Goal: Task Accomplishment & Management: Manage account settings

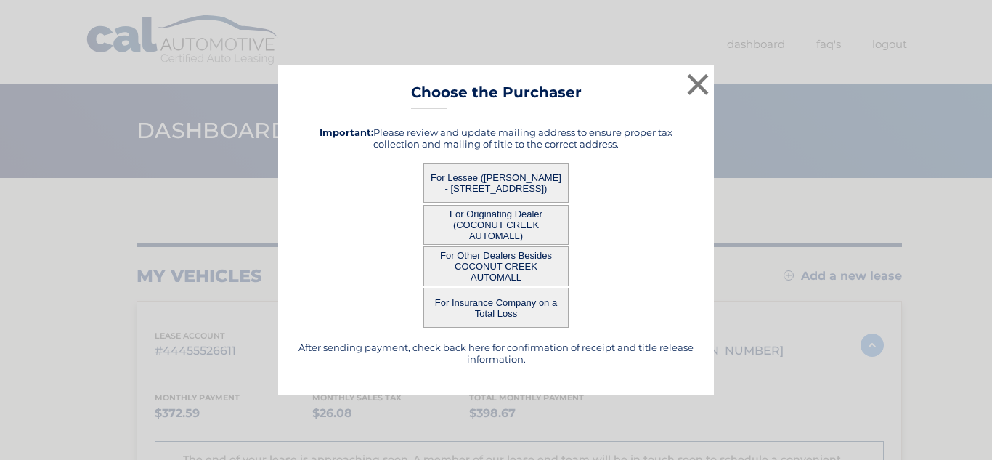
click at [524, 184] on button "For Lessee ([PERSON_NAME] - [STREET_ADDRESS])" at bounding box center [495, 183] width 145 height 40
click at [700, 89] on button "×" at bounding box center [697, 84] width 29 height 29
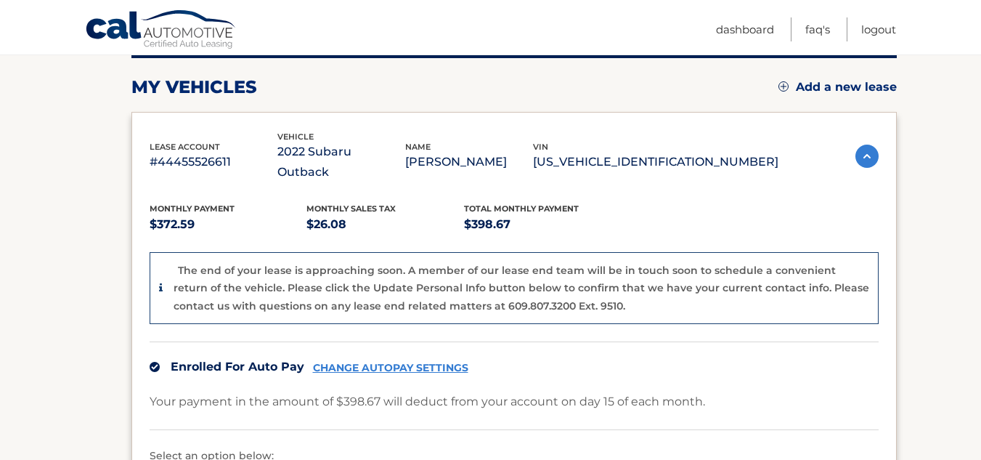
scroll to position [187, 0]
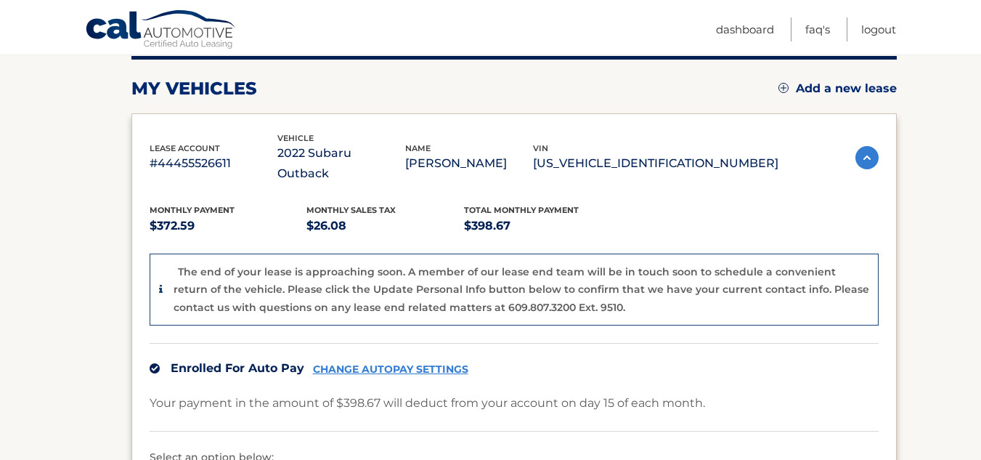
click at [863, 150] on img at bounding box center [866, 157] width 23 height 23
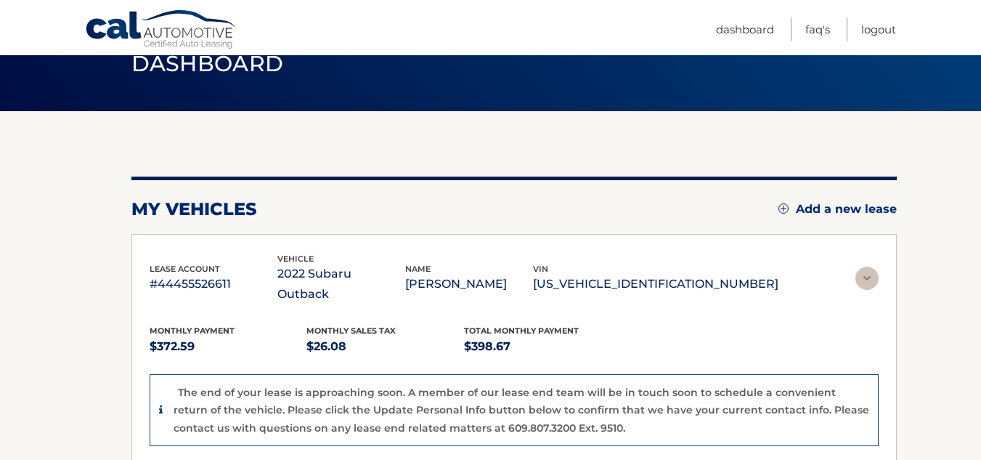
scroll to position [84, 0]
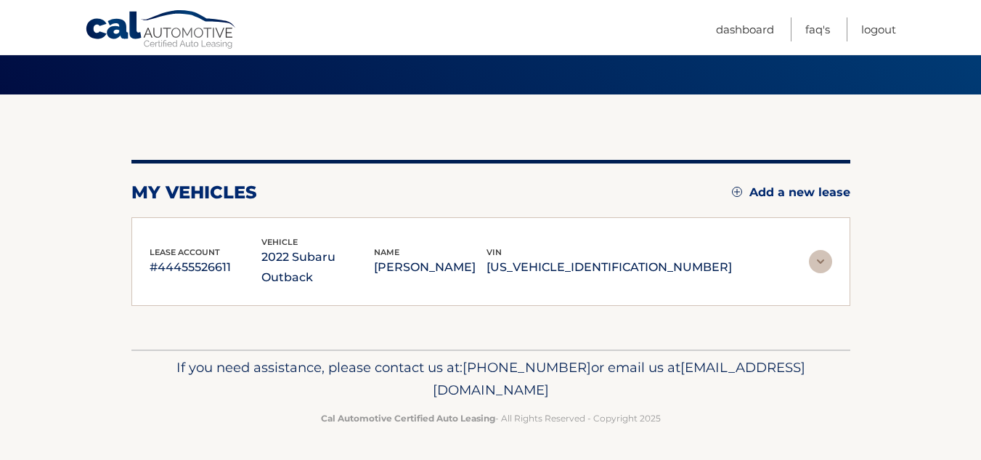
click at [823, 265] on img at bounding box center [820, 261] width 23 height 23
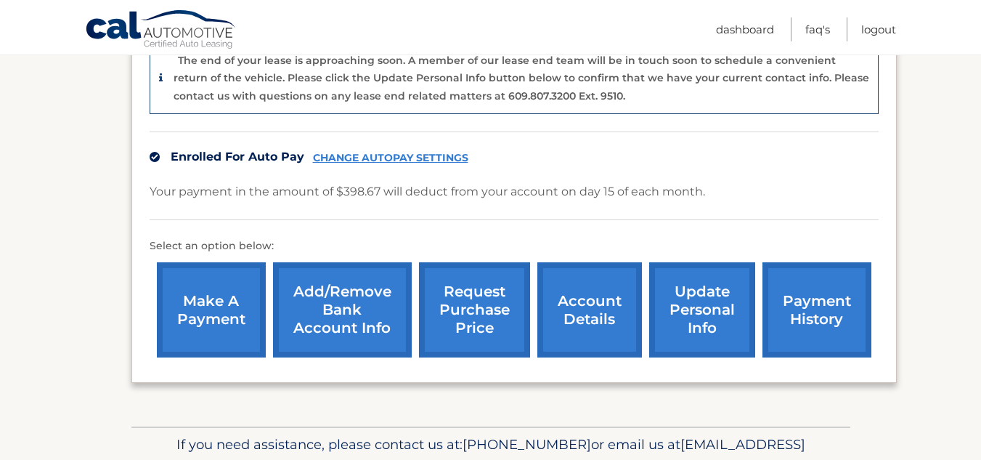
scroll to position [400, 0]
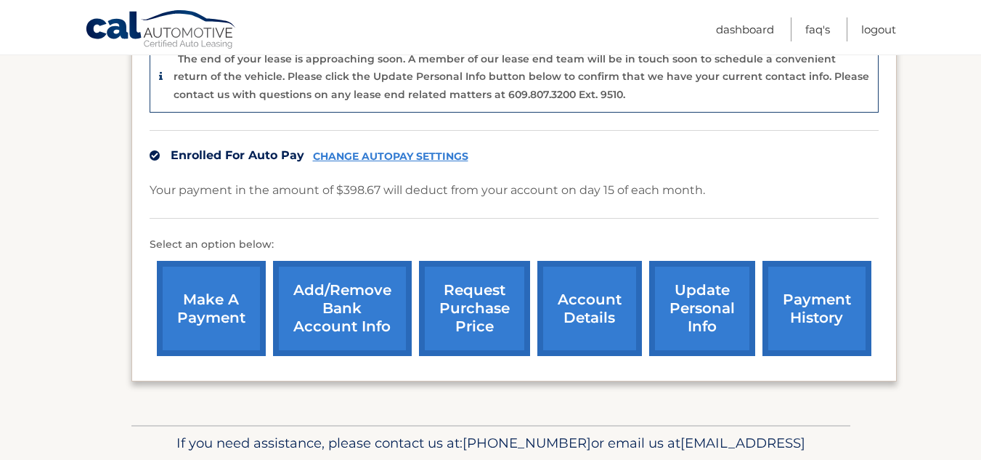
click at [798, 280] on link "payment history" at bounding box center [816, 308] width 109 height 95
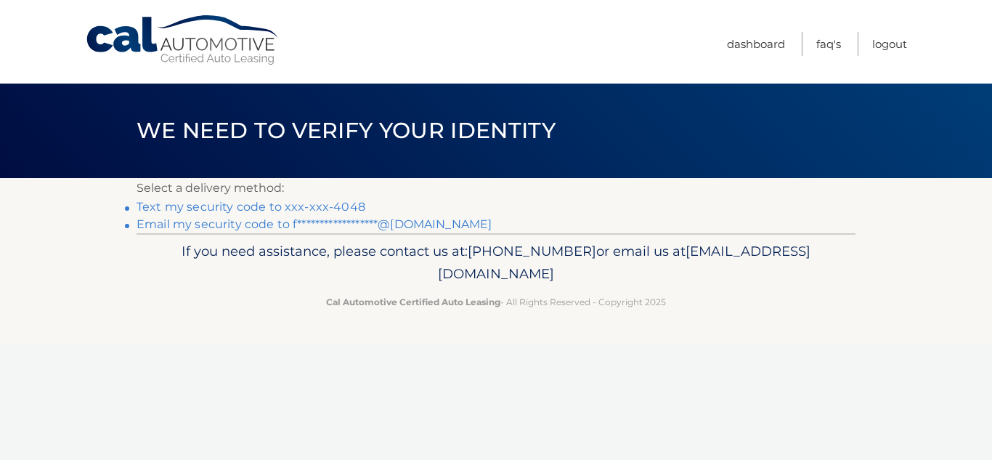
click at [219, 224] on link "**********" at bounding box center [314, 224] width 355 height 14
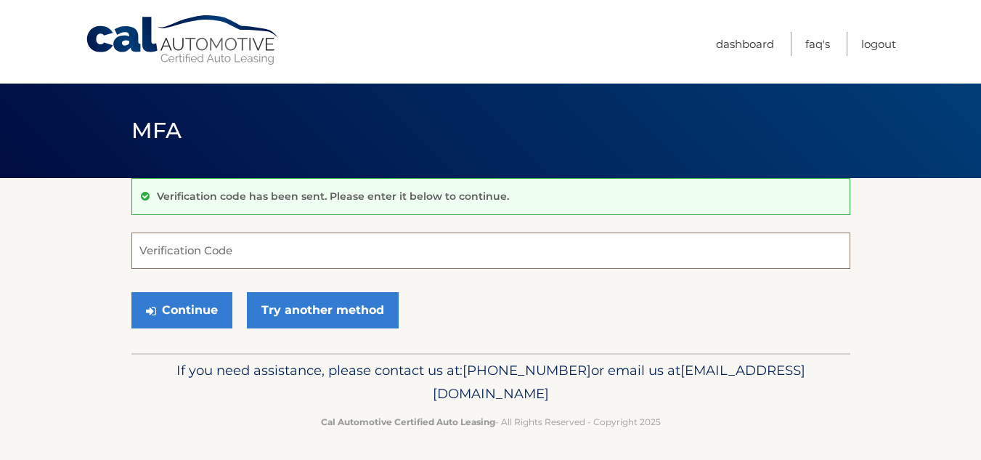
click at [262, 253] on input "Verification Code" at bounding box center [490, 250] width 719 height 36
paste input "160846"
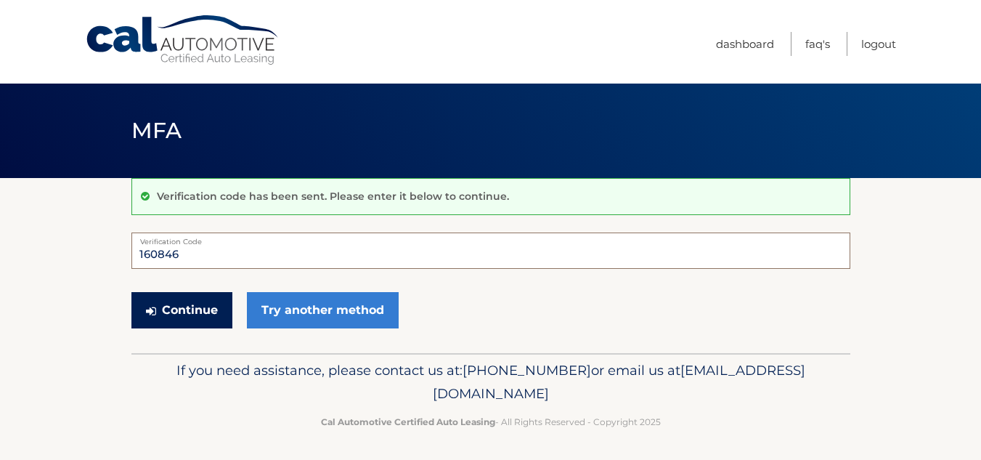
type input "160846"
click at [198, 319] on button "Continue" at bounding box center [181, 310] width 101 height 36
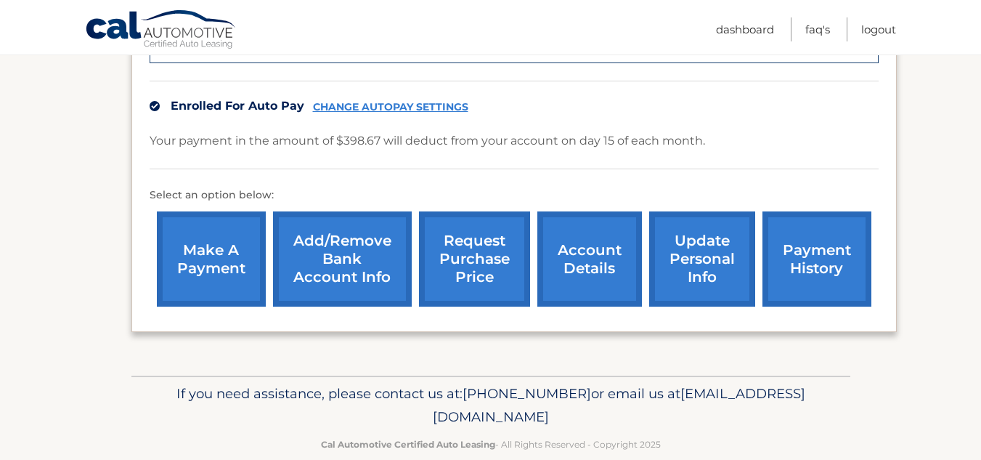
scroll to position [455, 0]
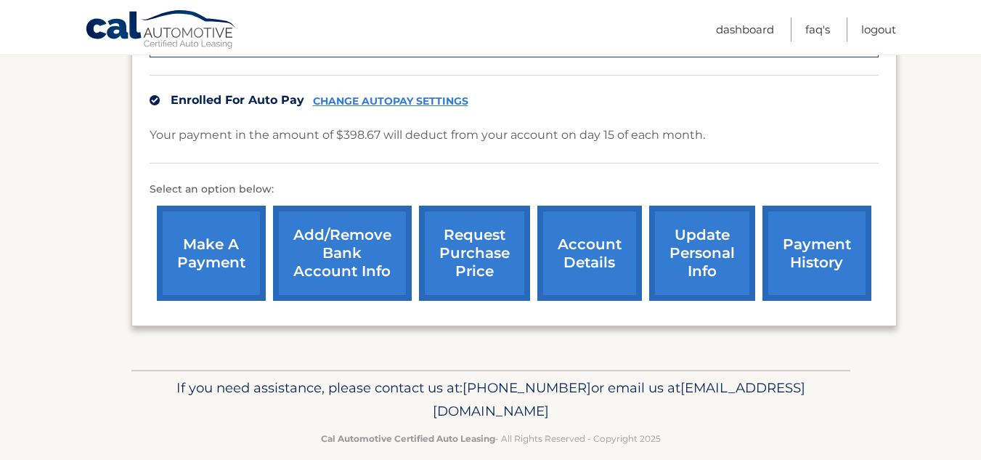
click at [598, 233] on link "account details" at bounding box center [589, 253] width 105 height 95
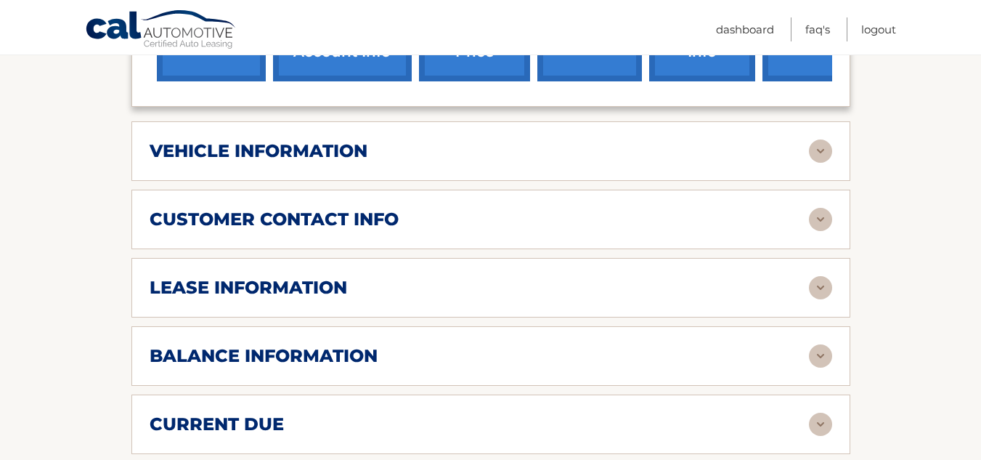
scroll to position [609, 0]
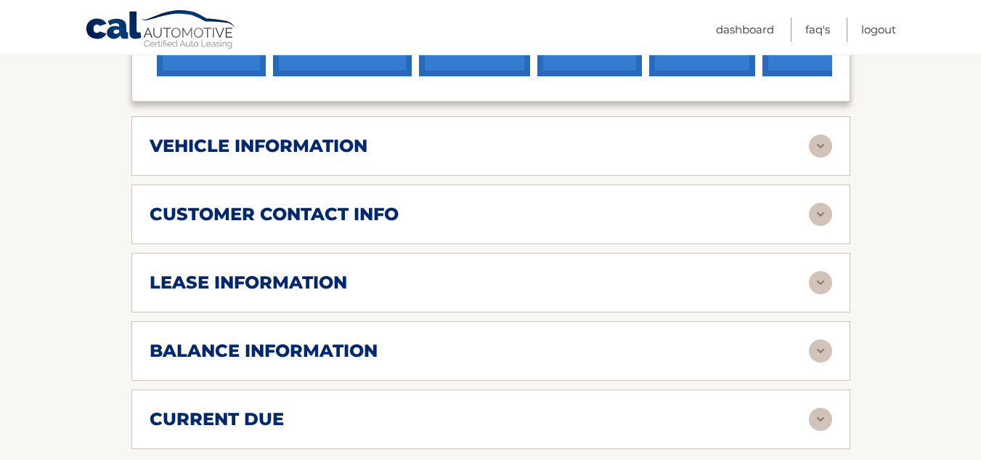
click at [829, 281] on img at bounding box center [820, 282] width 23 height 23
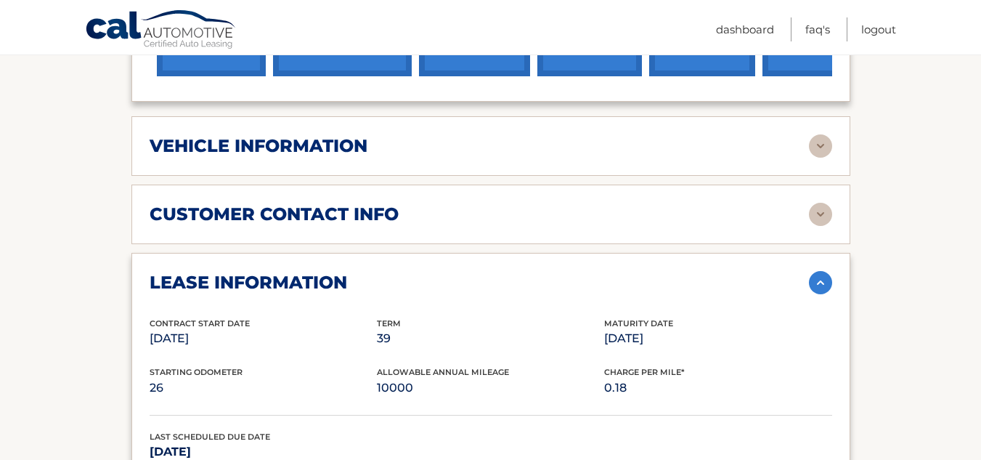
click at [898, 297] on section "Account Details | #44455526611 Back to Dashboard Manage Your Lease lease accoun…" at bounding box center [490, 301] width 981 height 1465
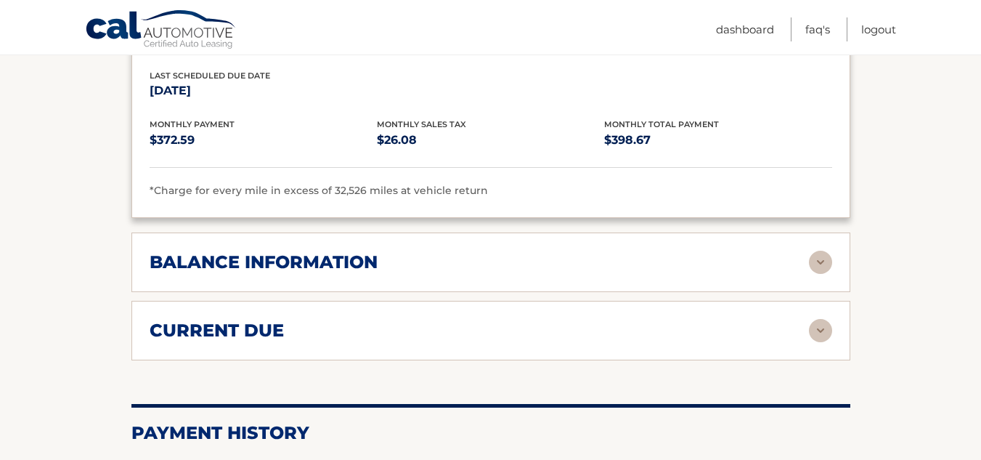
scroll to position [1103, 0]
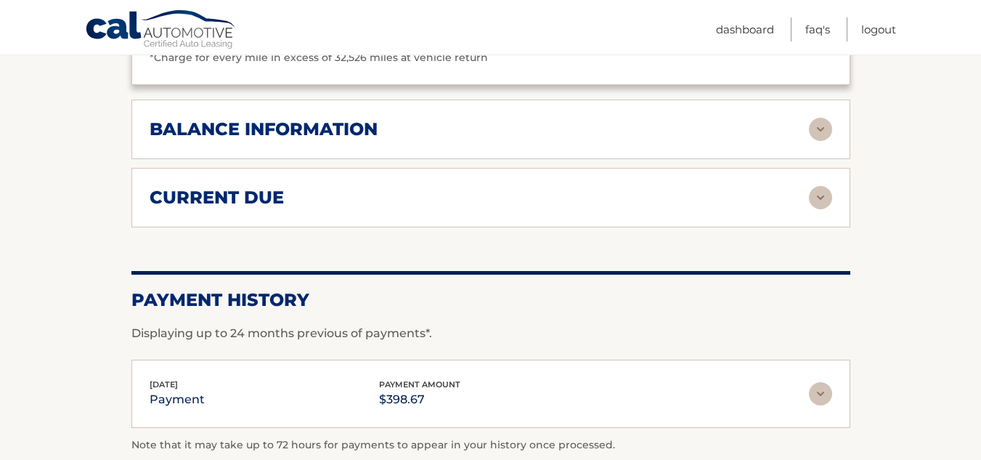
click at [816, 128] on img at bounding box center [820, 129] width 23 height 23
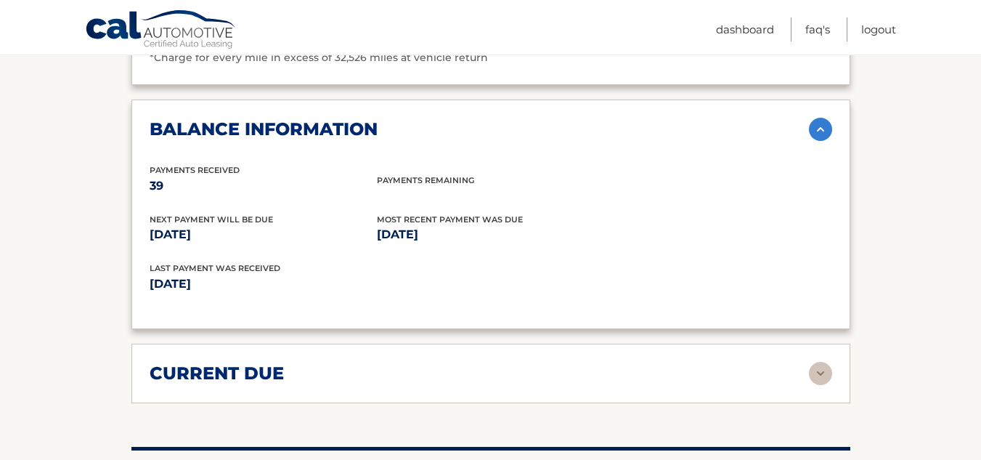
click at [823, 374] on img at bounding box center [820, 373] width 23 height 23
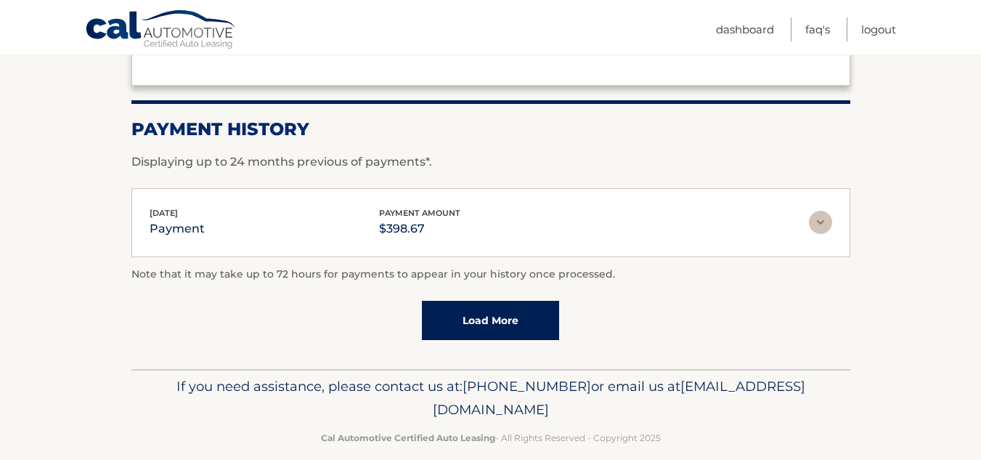
scroll to position [1560, 0]
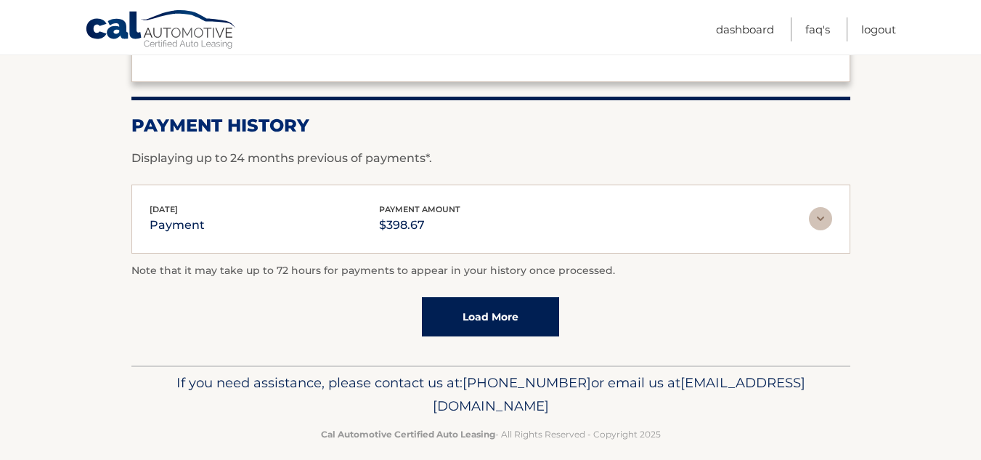
click at [494, 328] on link "Load More" at bounding box center [490, 316] width 137 height 39
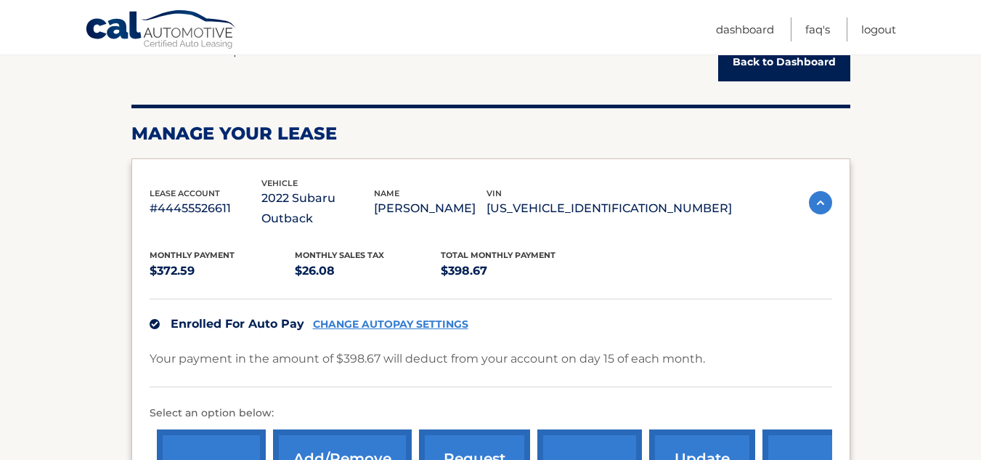
scroll to position [0, 0]
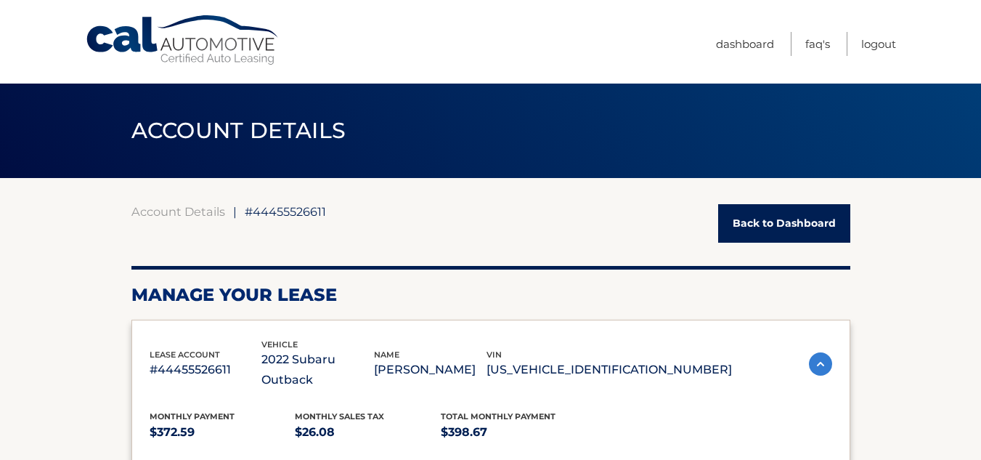
click at [741, 232] on link "Back to Dashboard" at bounding box center [784, 223] width 132 height 38
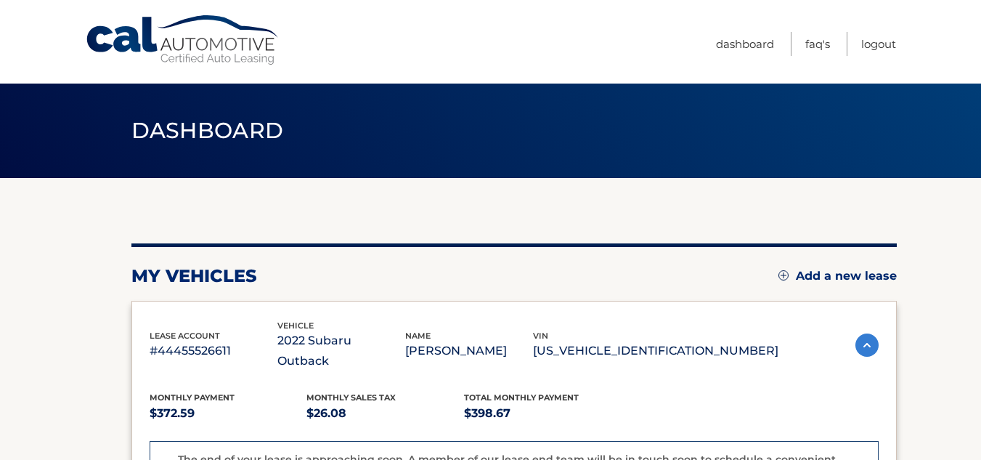
drag, startPoint x: 980, startPoint y: 119, endPoint x: 985, endPoint y: 141, distance: 22.2
click at [980, 141] on html "Cal Automotive Menu Dashboard FAQ's Logout" at bounding box center [490, 230] width 981 height 460
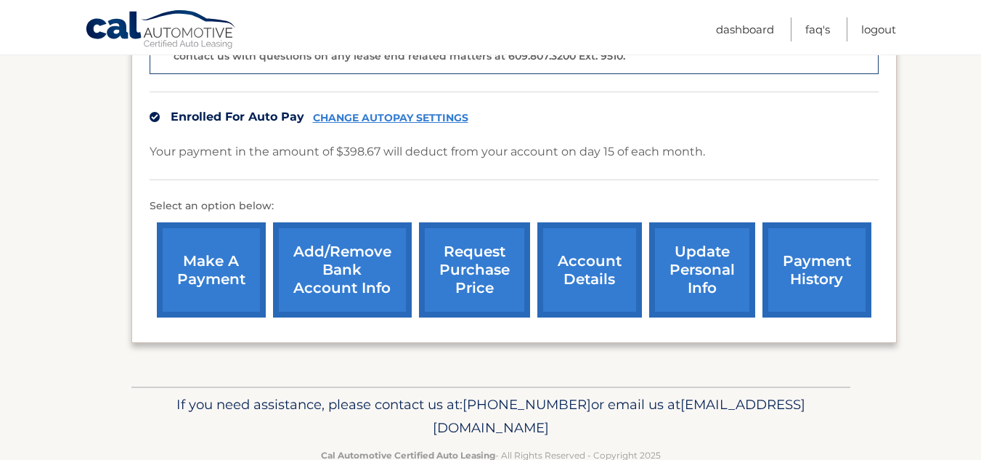
scroll to position [455, 0]
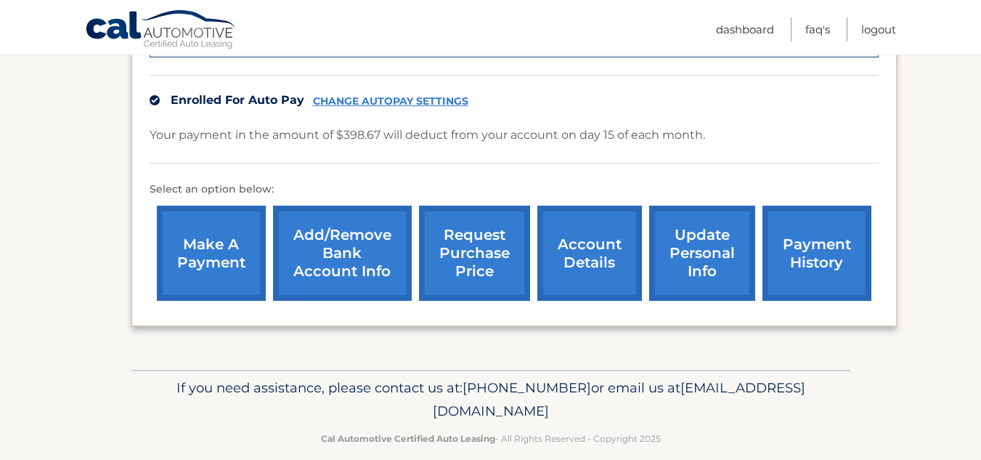
click at [443, 253] on link "request purchase price" at bounding box center [474, 253] width 111 height 95
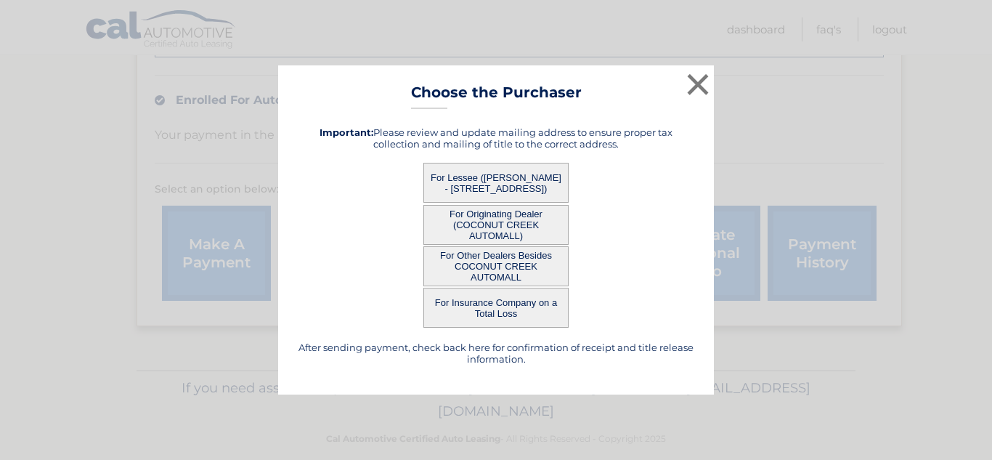
click at [519, 190] on button "For Lessee ([PERSON_NAME] - [STREET_ADDRESS])" at bounding box center [495, 183] width 145 height 40
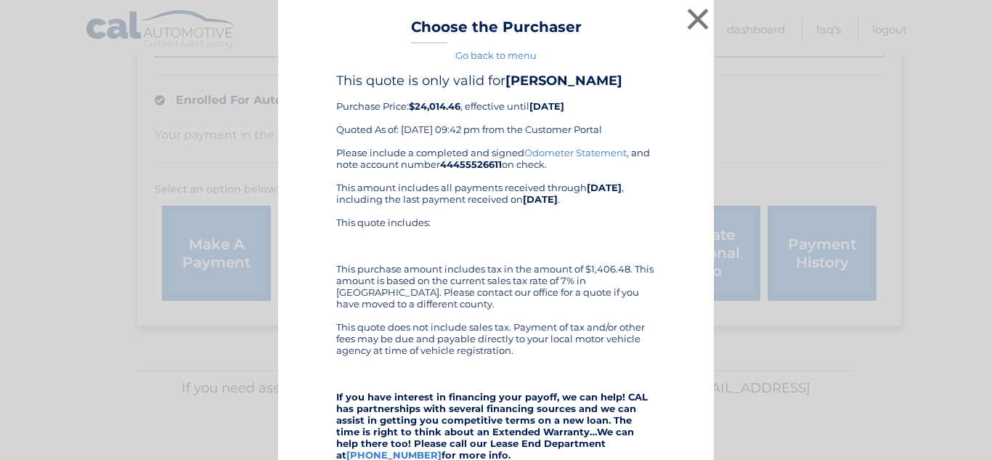
click at [770, 348] on div "× Choose the Purchaser Go back to menu After sending payment, check back here f…" at bounding box center [496, 398] width 980 height 797
